Goal: Task Accomplishment & Management: Use online tool/utility

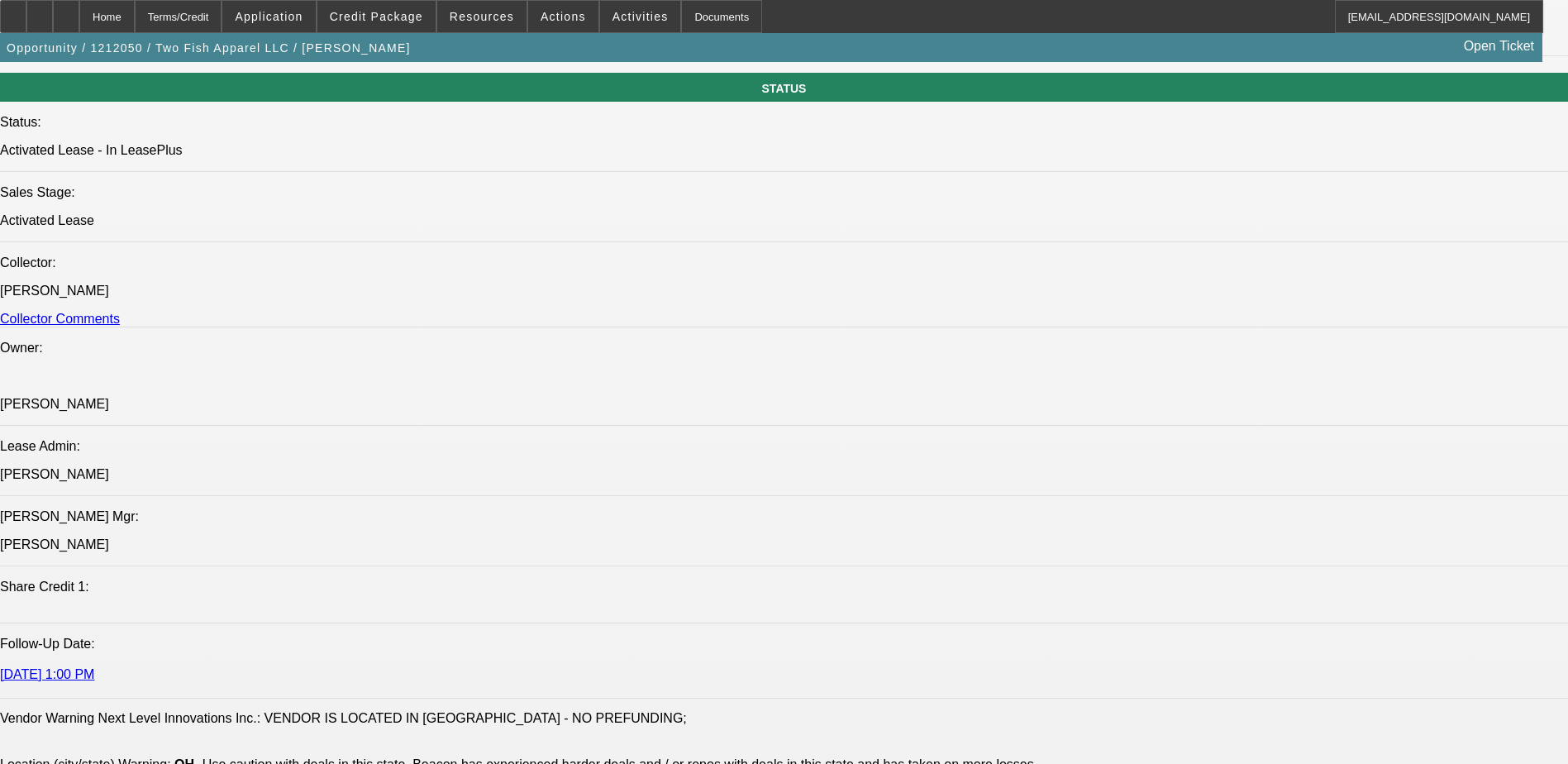
select select "0"
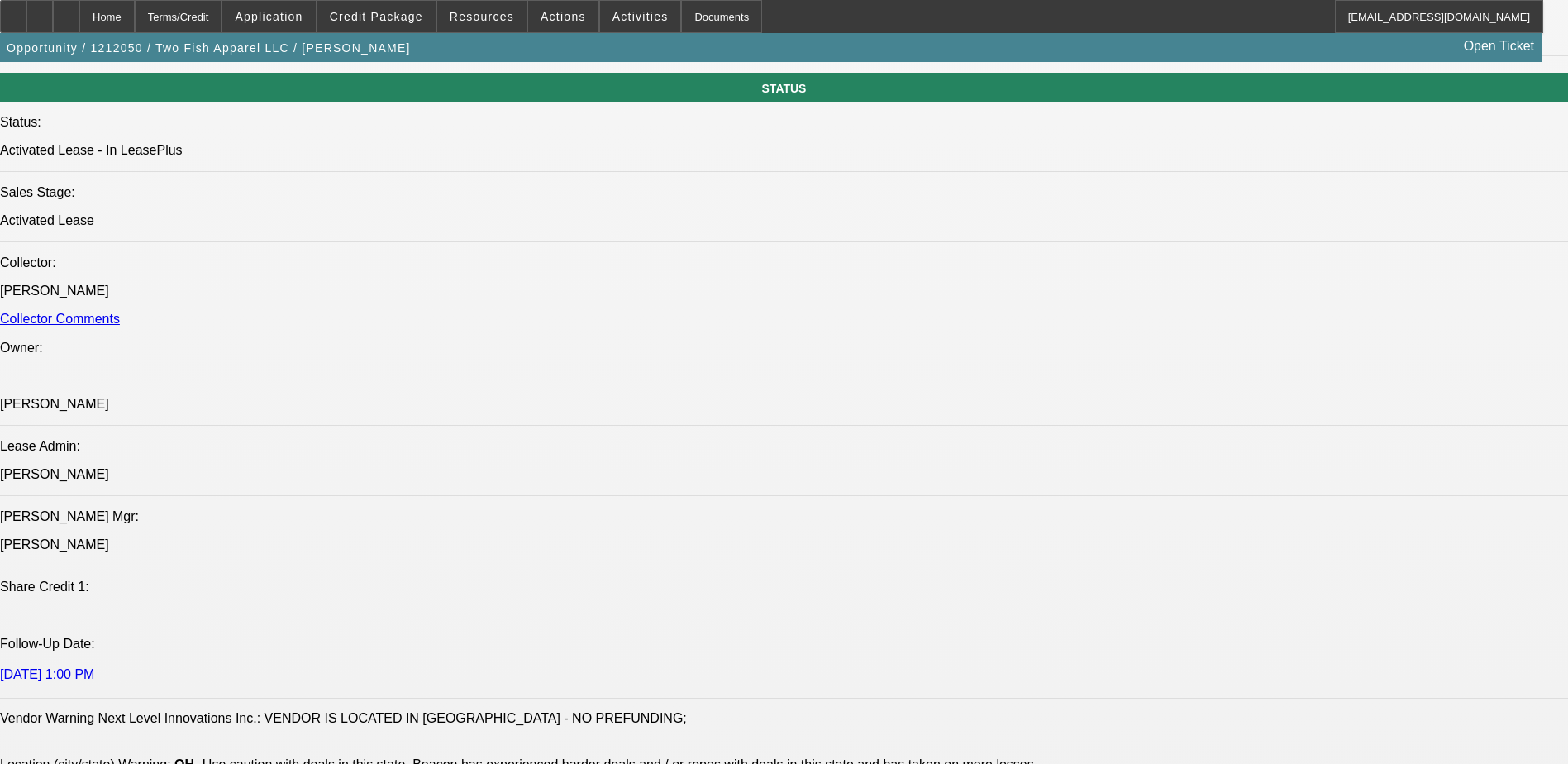
select select "0"
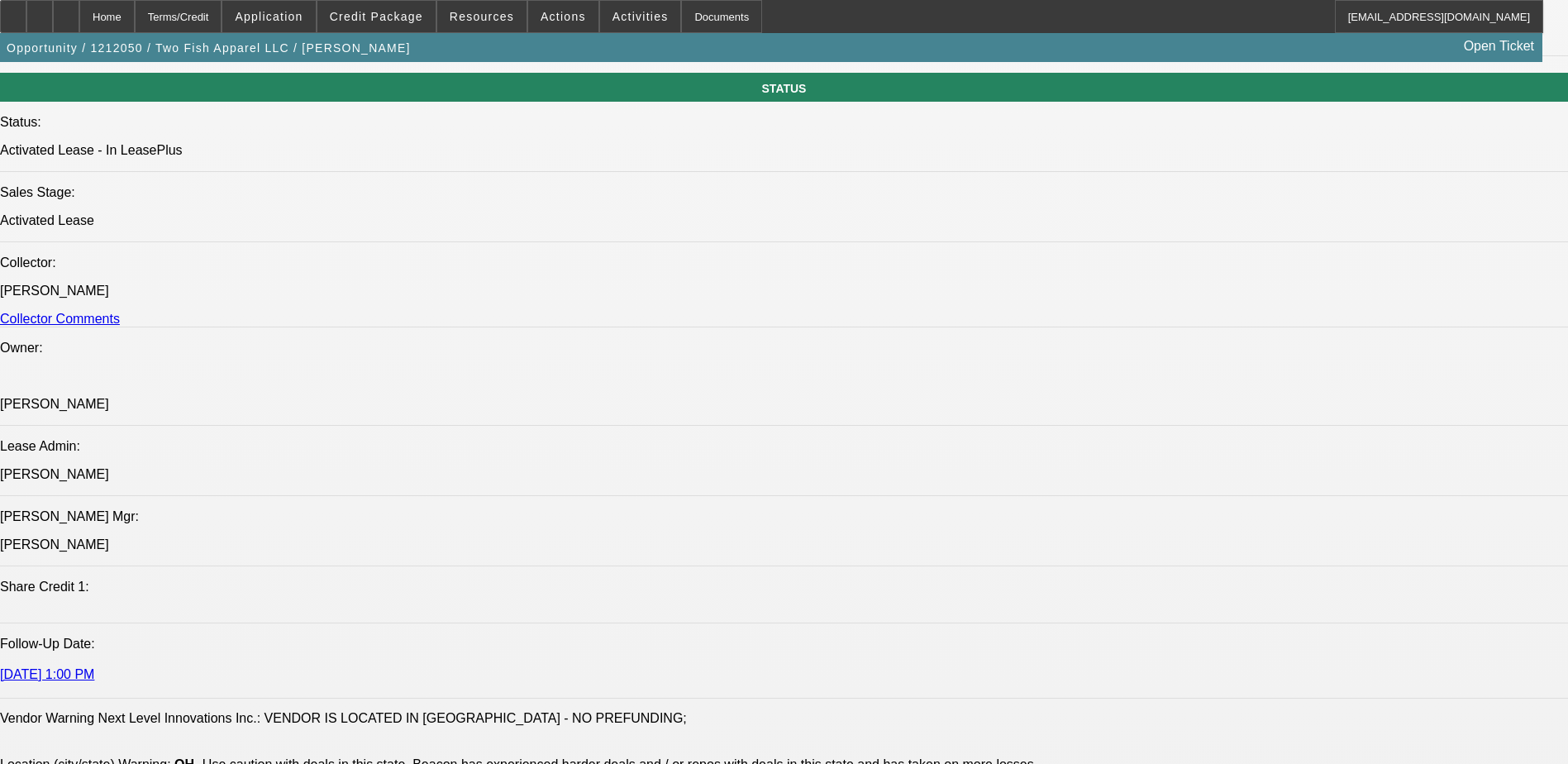
select select "0"
select select "1"
select select "3"
select select "2"
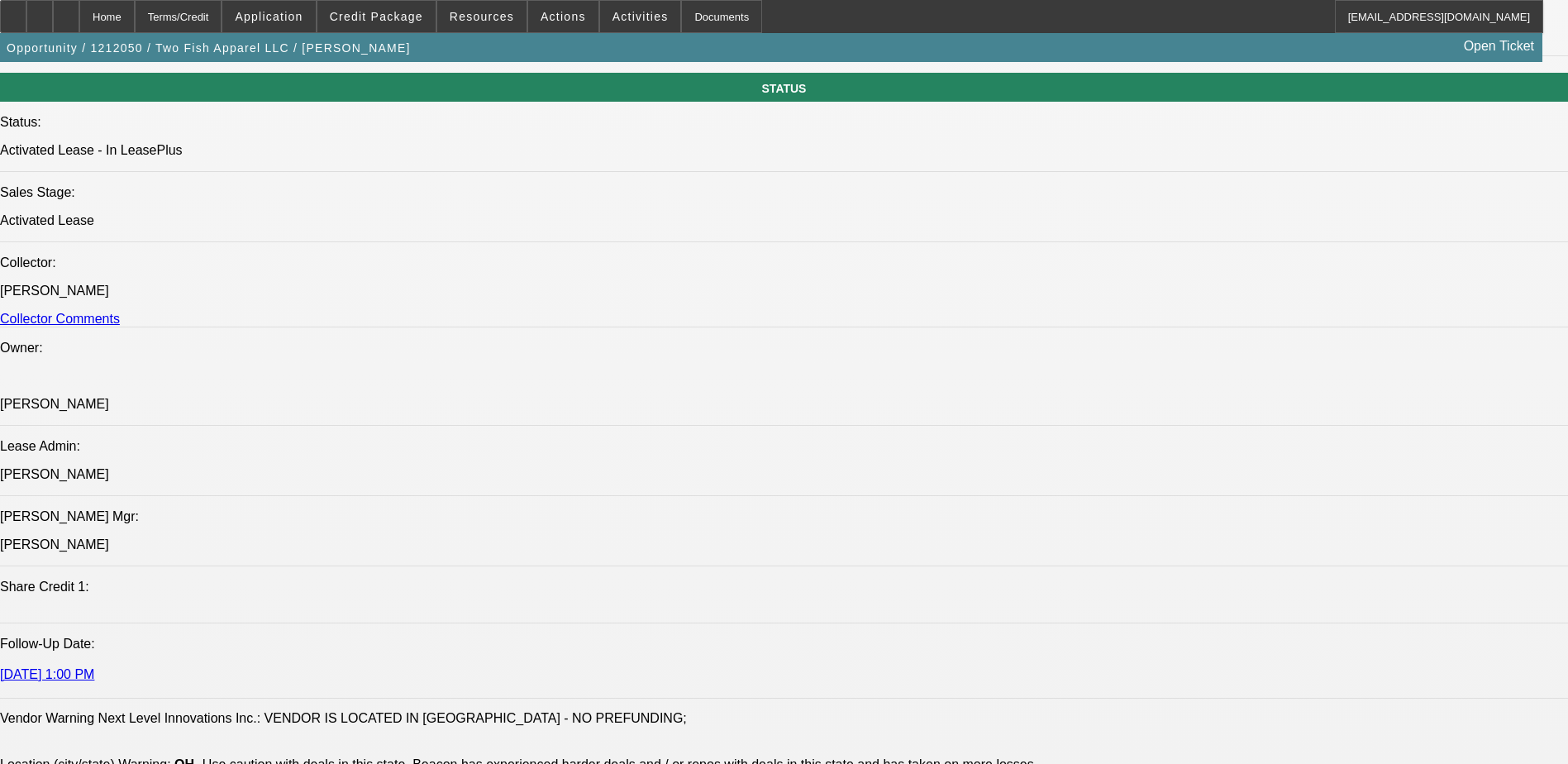
select select "1"
select select "3"
select select "2"
select select "1"
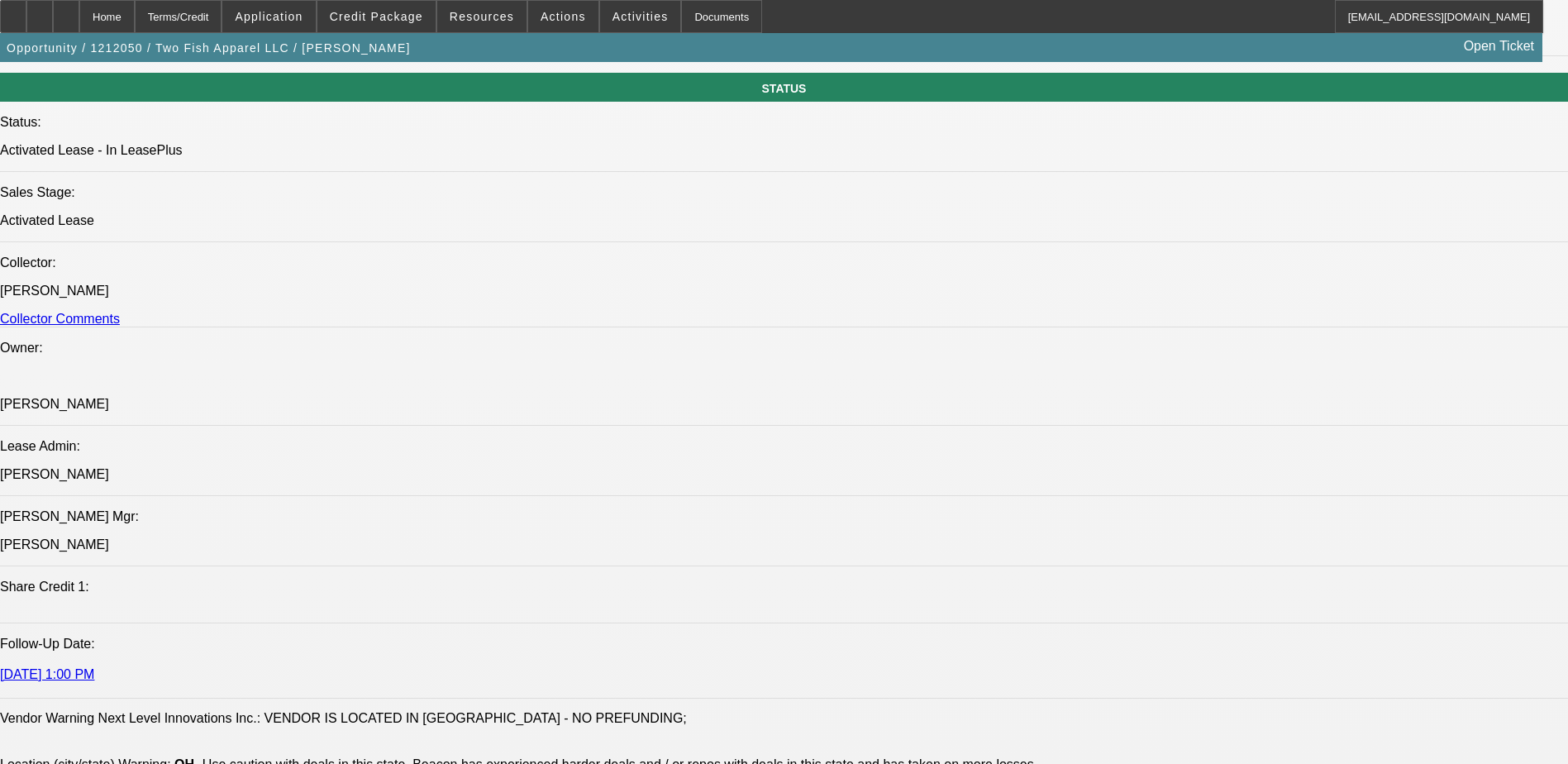
select select "4"
select select "1"
select select "3"
select select "2"
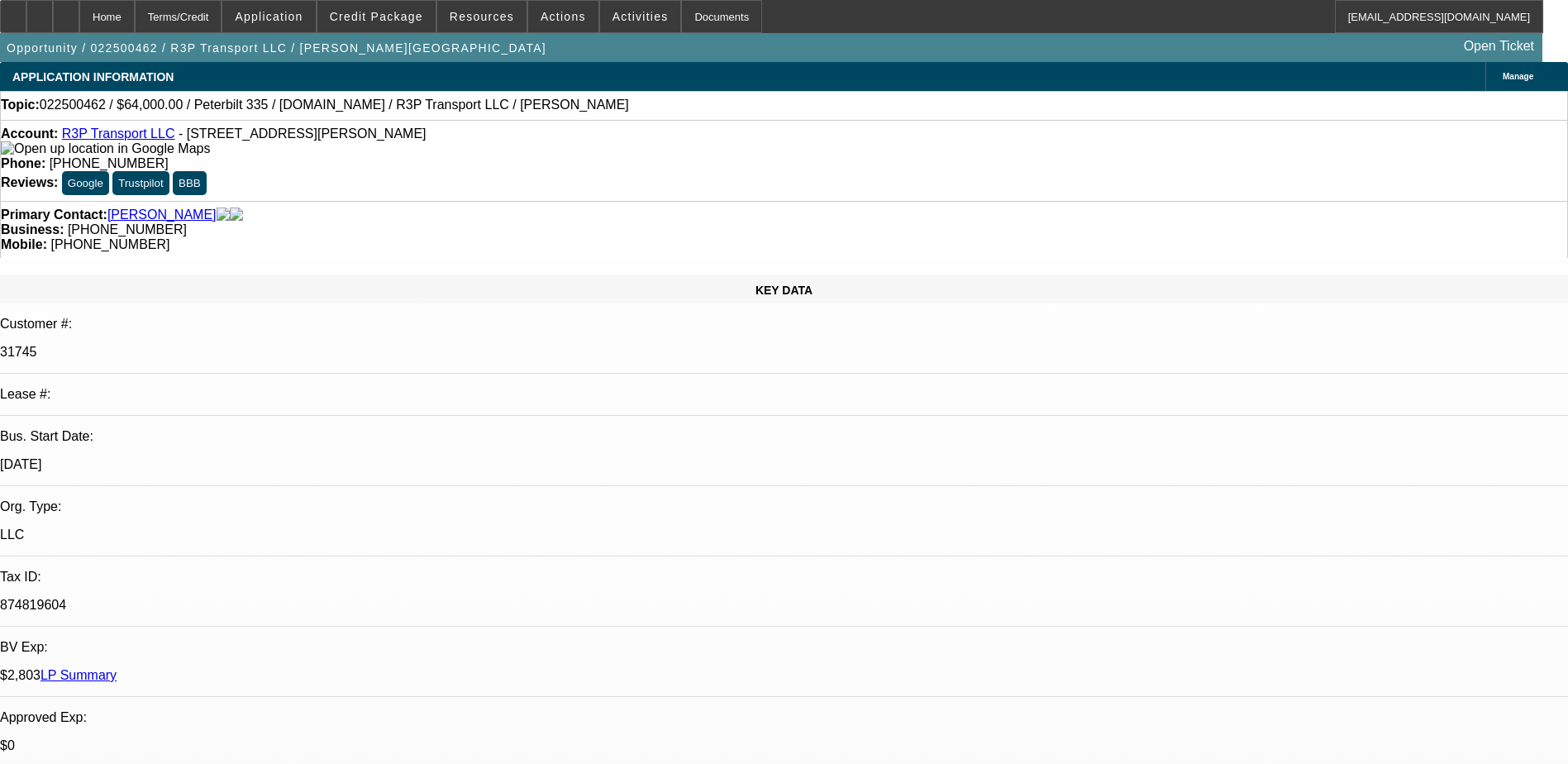
select select "0"
select select "0.1"
select select "4"
select select "0"
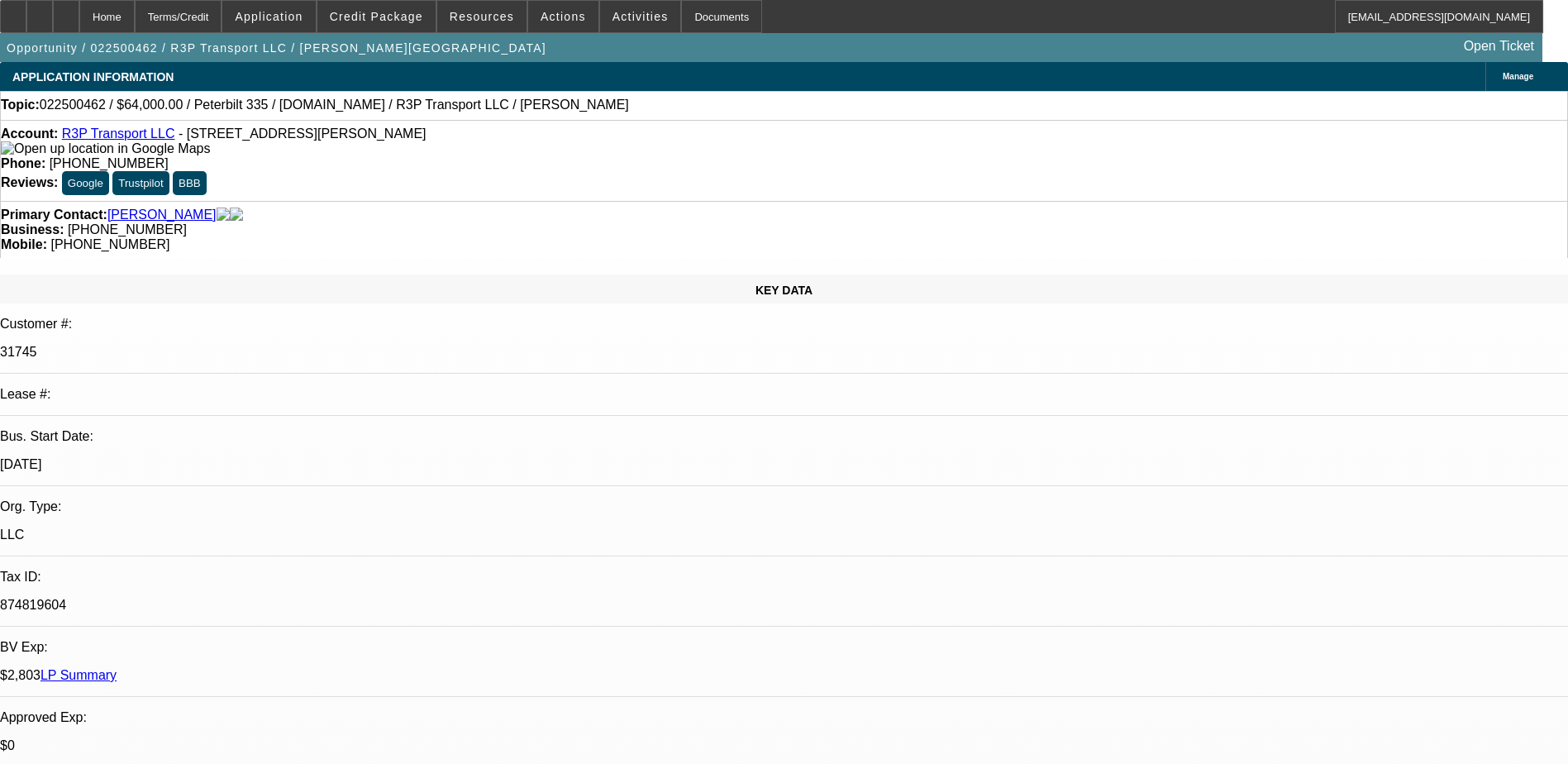
select select "0"
select select "0.1"
select select "4"
select select "0"
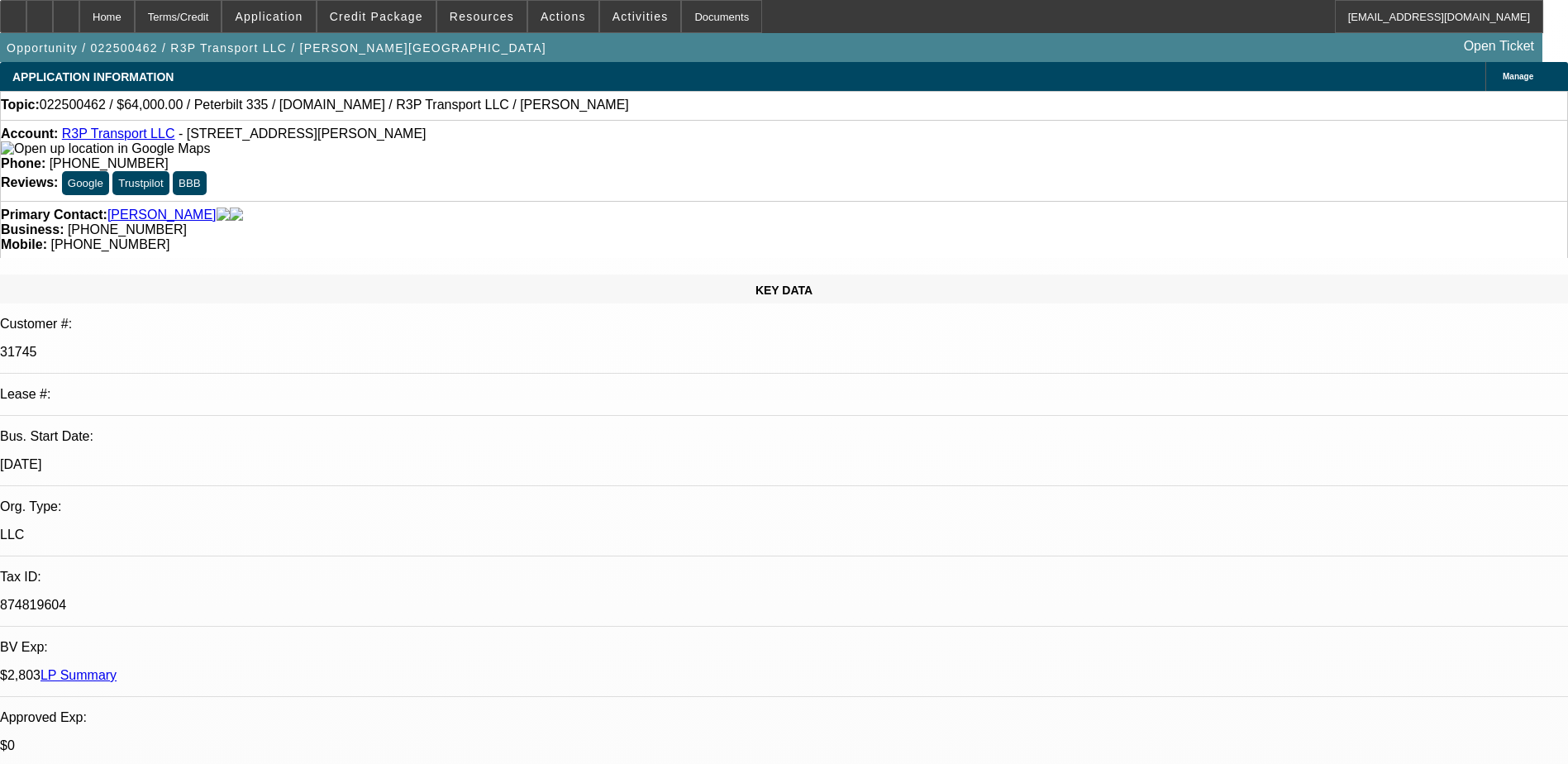
select select "0.1"
select select "4"
select select "0"
select select "3"
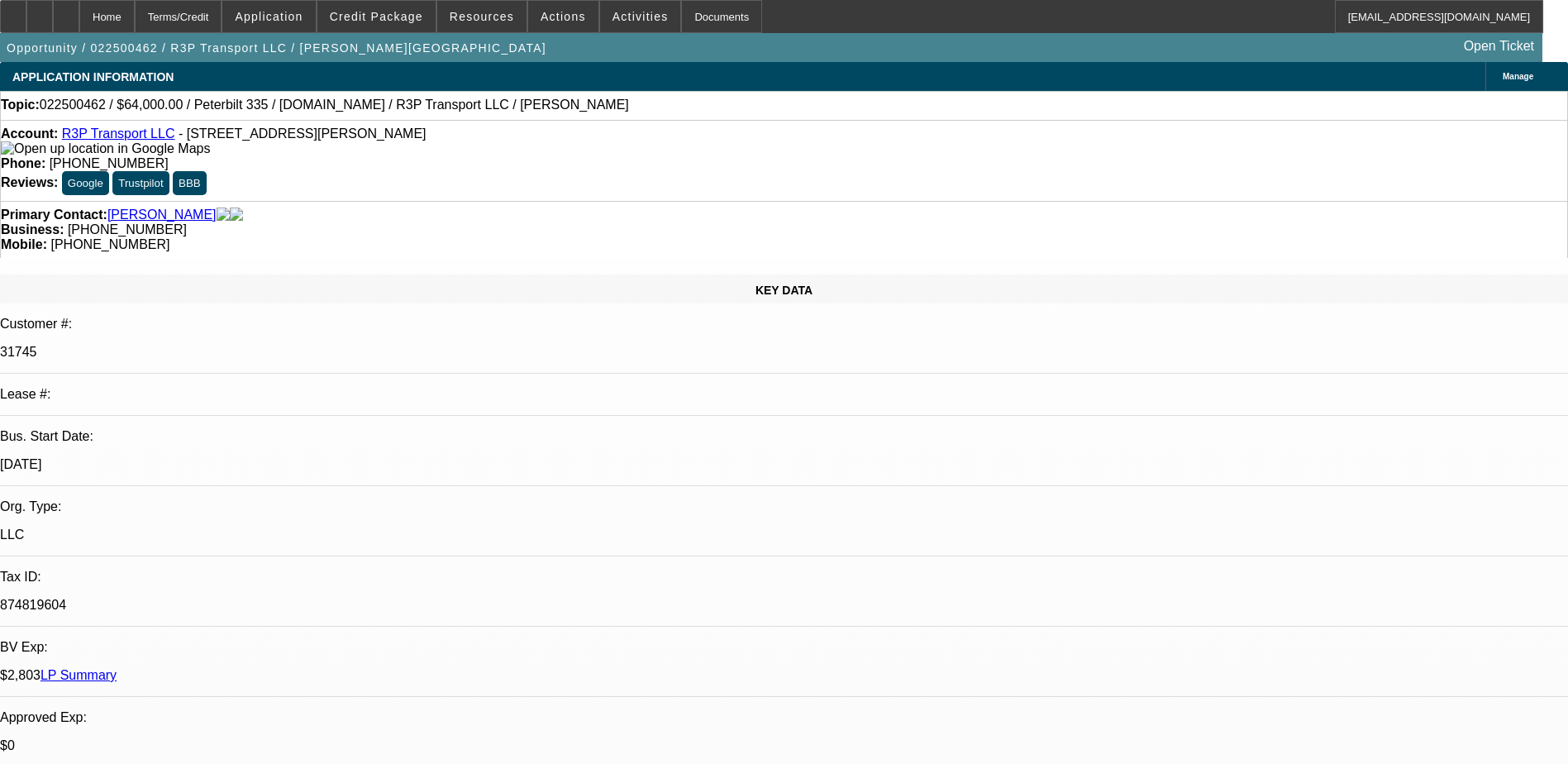
select select "0.1"
select select "4"
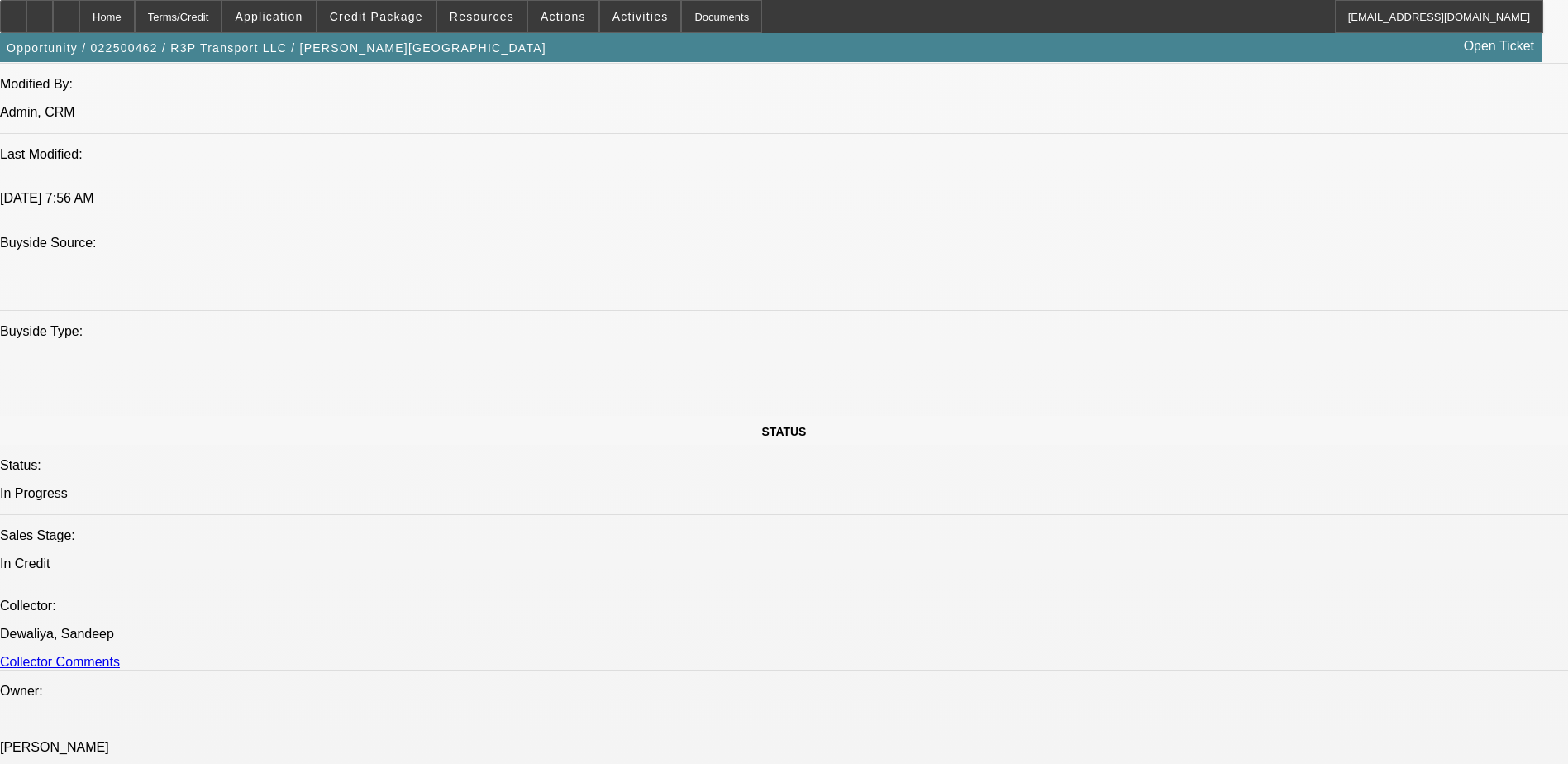
drag, startPoint x: 1259, startPoint y: 146, endPoint x: 1251, endPoint y: 161, distance: 17.0
